Goal: Information Seeking & Learning: Check status

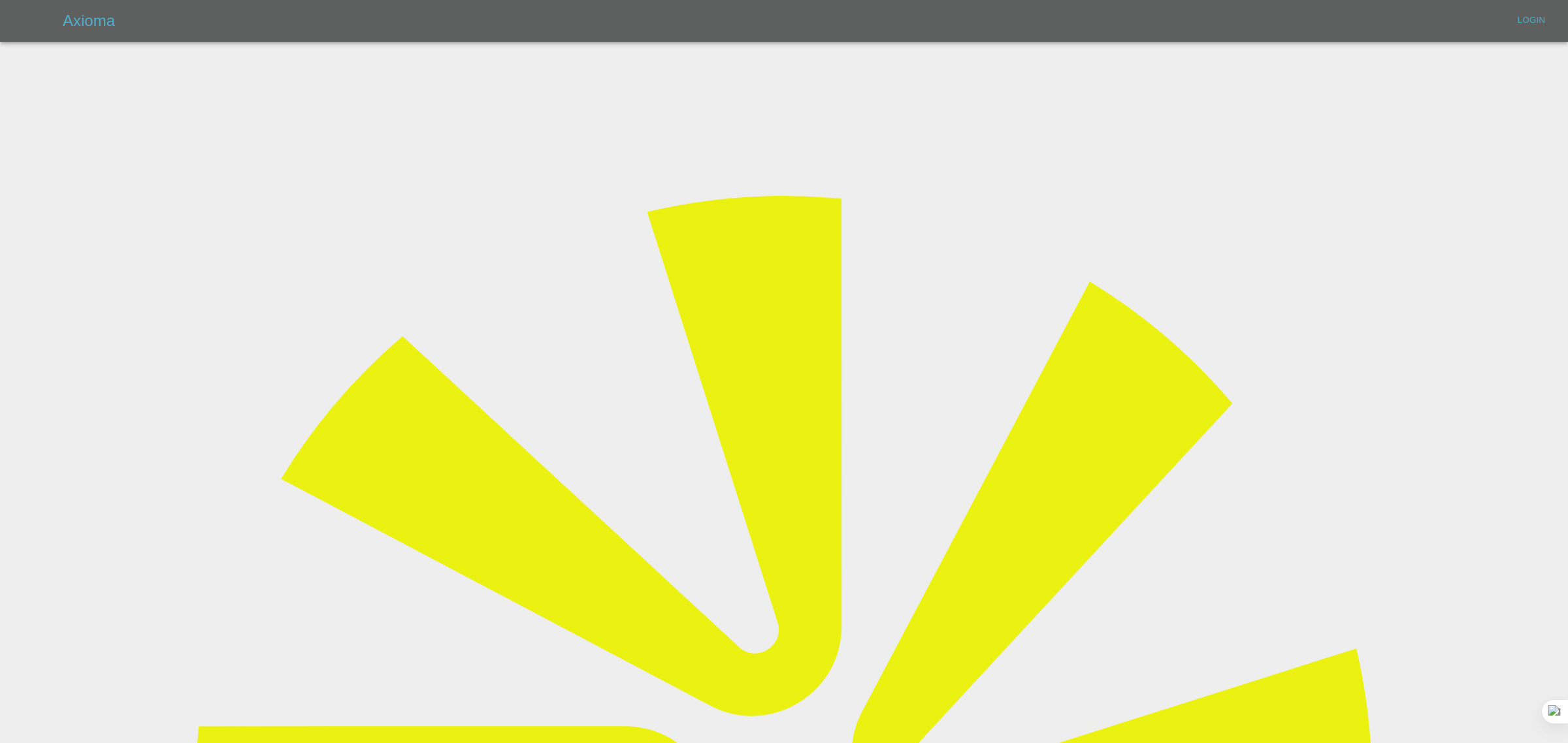
type input "[EMAIL_ADDRESS][DOMAIN_NAME]"
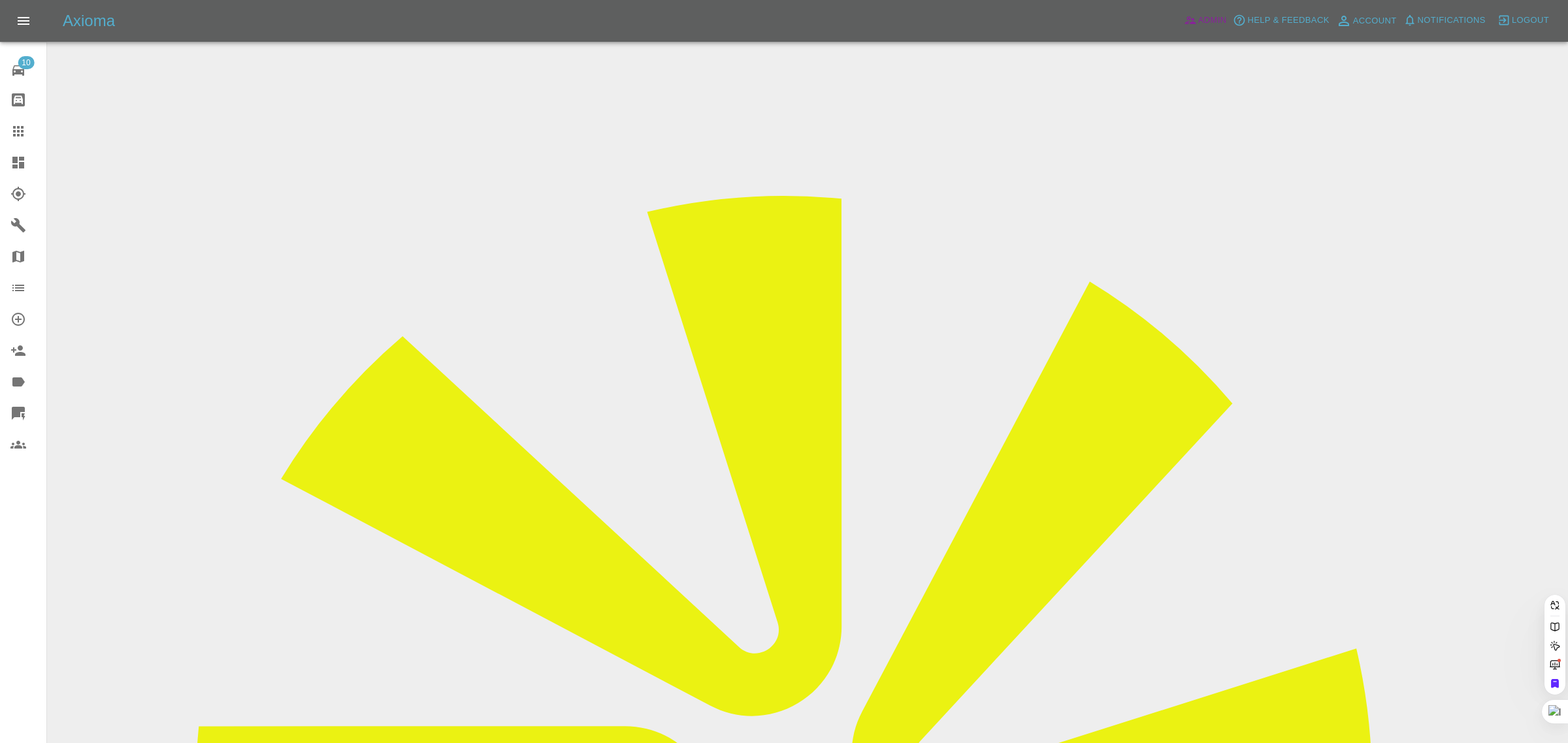
click at [1199, 18] on span "Admin" at bounding box center [1213, 20] width 29 height 15
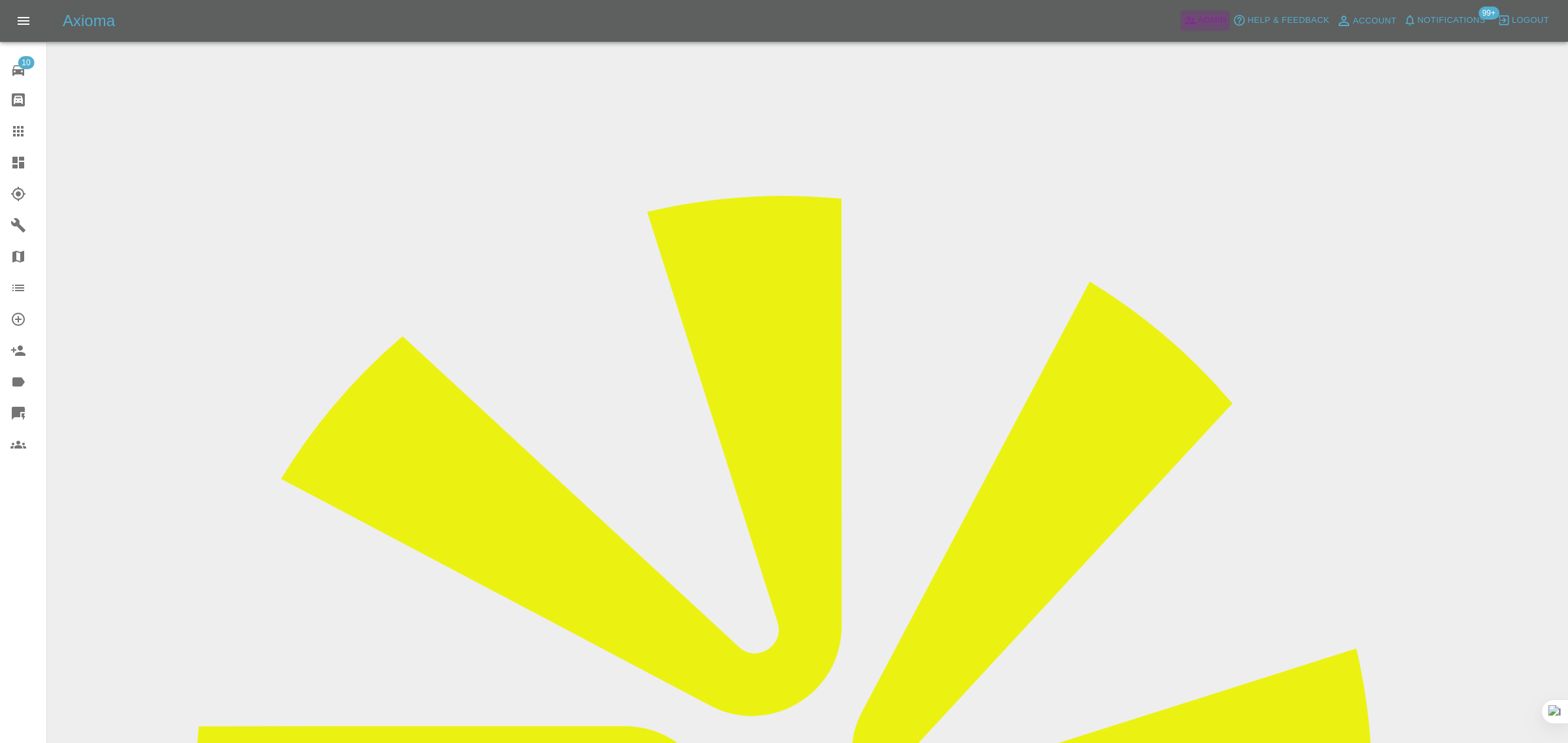
click at [1208, 14] on span "Admin" at bounding box center [1213, 20] width 29 height 15
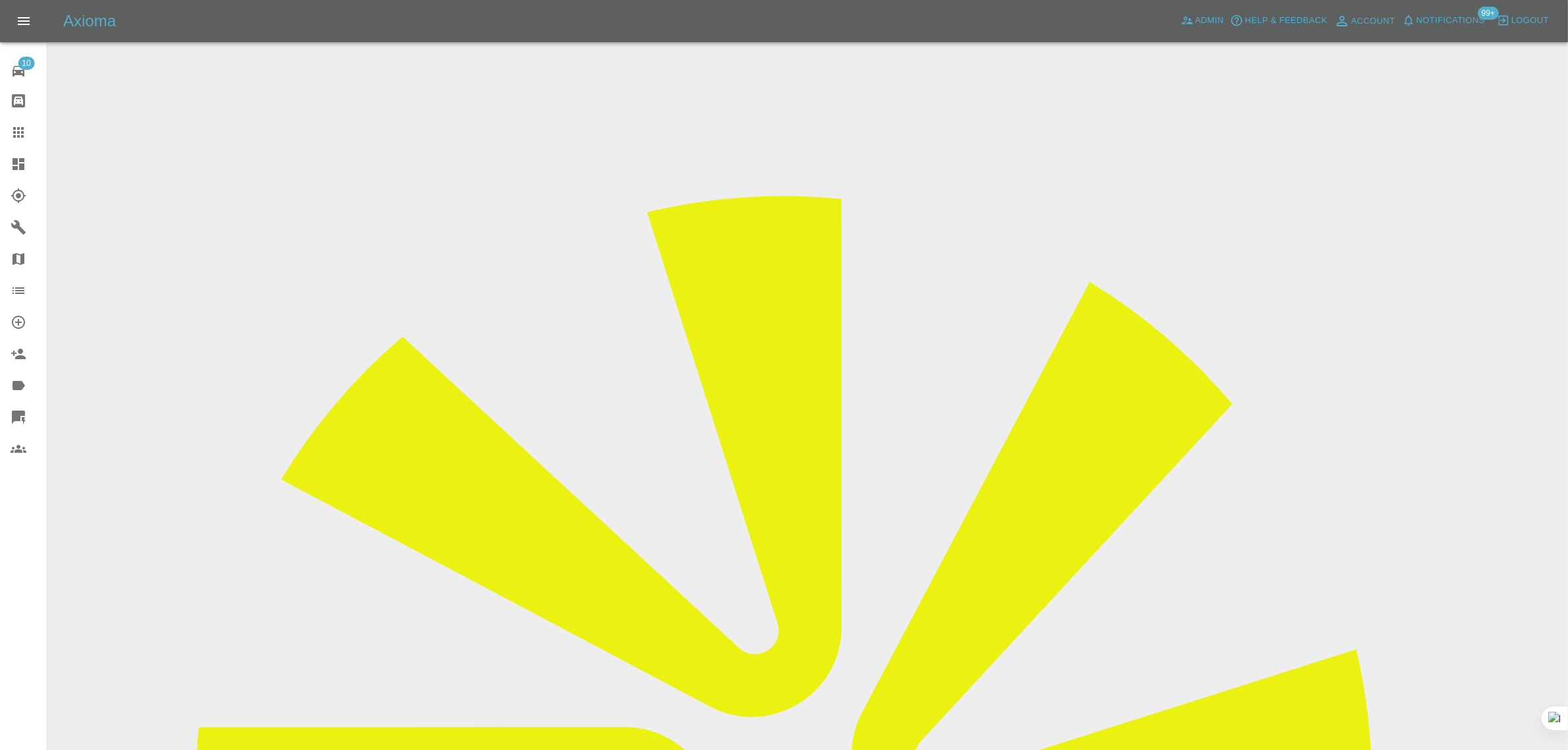
drag, startPoint x: 913, startPoint y: 505, endPoint x: 961, endPoint y: 502, distance: 48.1
drag, startPoint x: 821, startPoint y: 541, endPoint x: 847, endPoint y: 544, distance: 26.2
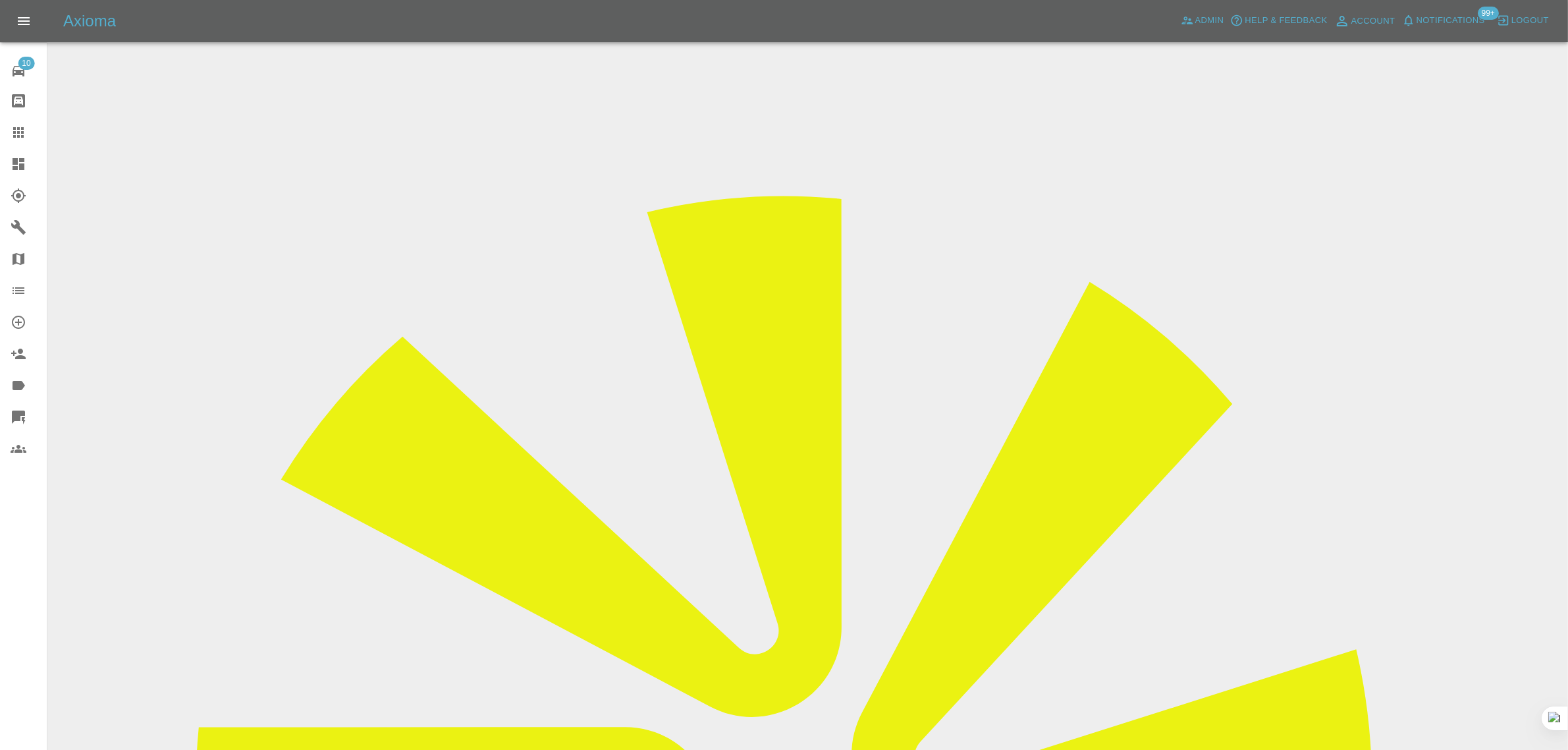
drag, startPoint x: 826, startPoint y: 367, endPoint x: 860, endPoint y: 366, distance: 34.0
drag, startPoint x: 816, startPoint y: 398, endPoint x: 866, endPoint y: 397, distance: 50.0
